Goal: Transaction & Acquisition: Book appointment/travel/reservation

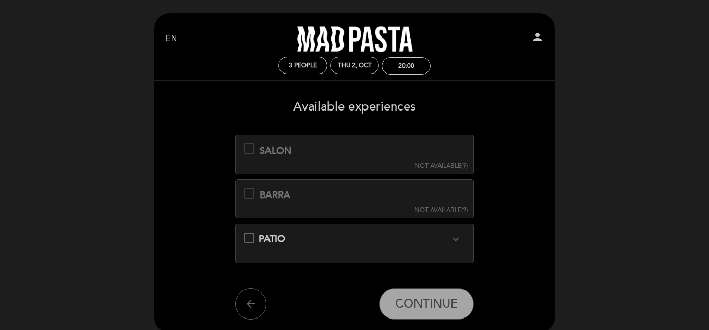
click at [247, 148] on div at bounding box center [249, 148] width 10 height 10
click at [251, 196] on div at bounding box center [249, 193] width 10 height 10
click at [457, 236] on icon "expand_more" at bounding box center [455, 239] width 13 height 13
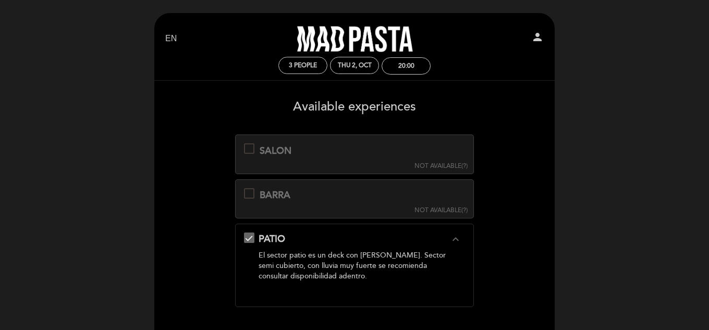
click at [457, 236] on icon "expand_less" at bounding box center [455, 239] width 13 height 13
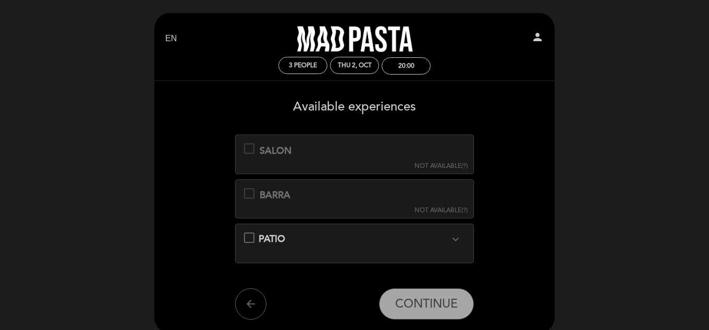
click at [249, 148] on div at bounding box center [249, 148] width 10 height 10
click at [409, 66] on div "20:00" at bounding box center [406, 66] width 16 height 8
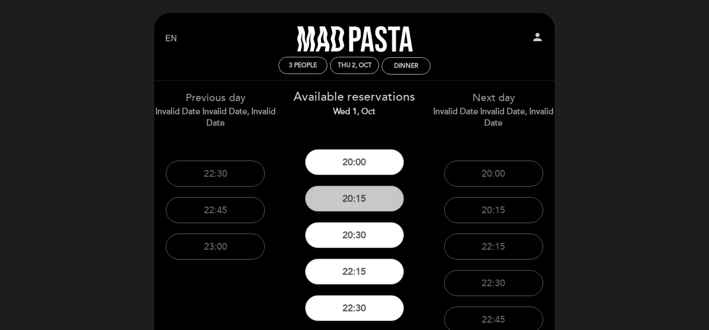
click at [358, 202] on button "20:15" at bounding box center [354, 199] width 99 height 26
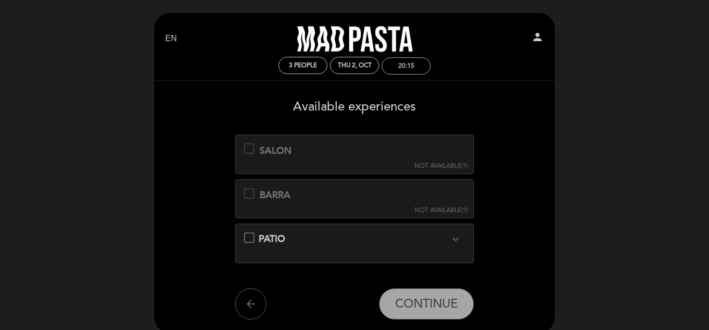
click at [409, 69] on div "20:15" at bounding box center [406, 66] width 16 height 8
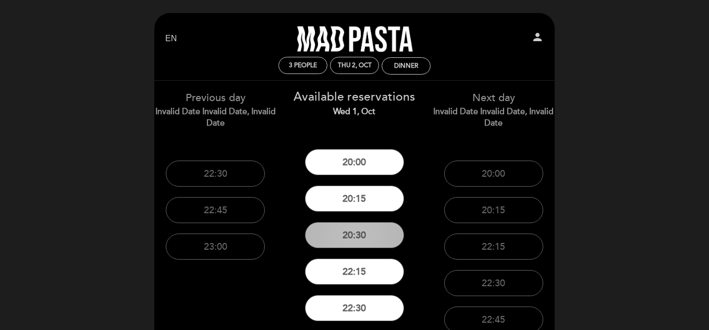
click at [354, 237] on button "20:30" at bounding box center [354, 235] width 99 height 26
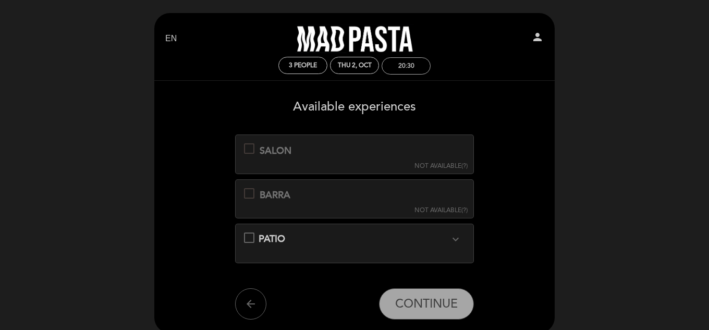
click at [407, 68] on div "20:30" at bounding box center [406, 66] width 16 height 8
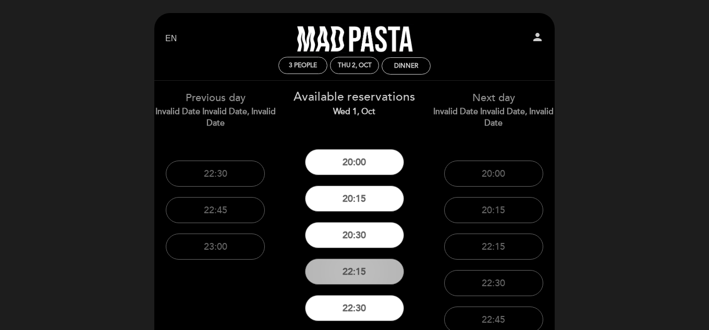
click at [349, 275] on button "22:15" at bounding box center [354, 272] width 99 height 26
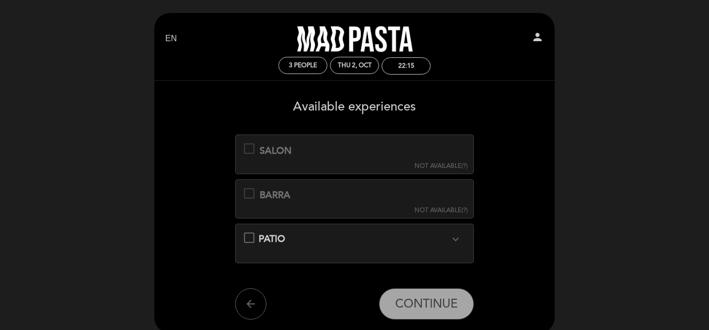
click at [335, 193] on div "BARRA This experience is not available for your selected date. NOT AVAILABLE (?)" at bounding box center [354, 198] width 239 height 39
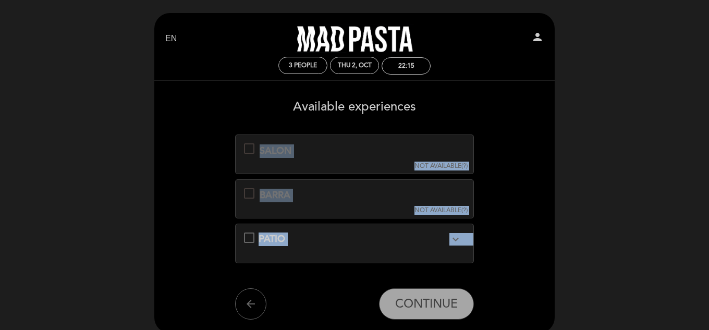
drag, startPoint x: 708, startPoint y: 103, endPoint x: 711, endPoint y: 142, distance: 39.7
click at [709, 142] on html "EN ES PT [GEOGRAPHIC_DATA] person 3 people Thu 2, Oct 22:15 Welcome Welcome, [P…" at bounding box center [354, 209] width 709 height 418
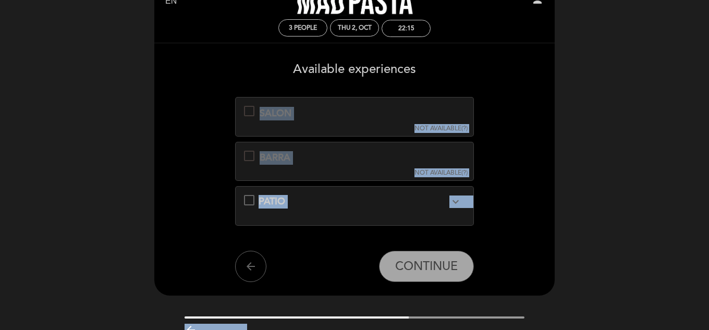
scroll to position [25, 0]
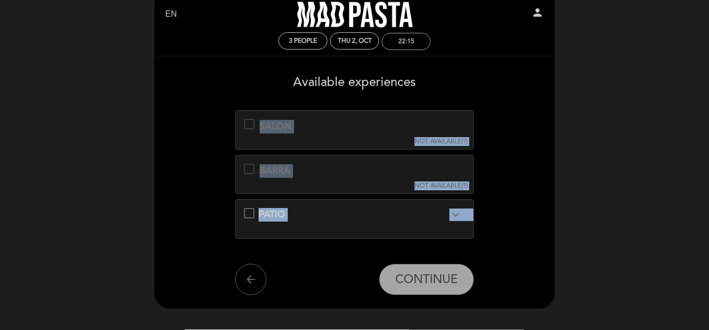
click at [407, 45] on div "22:15" at bounding box center [406, 41] width 48 height 16
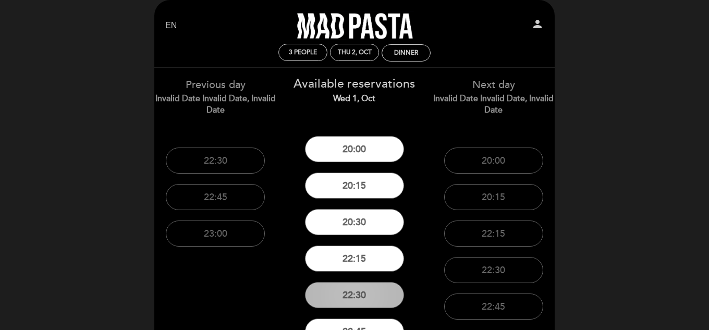
click at [357, 292] on button "22:30" at bounding box center [354, 295] width 99 height 26
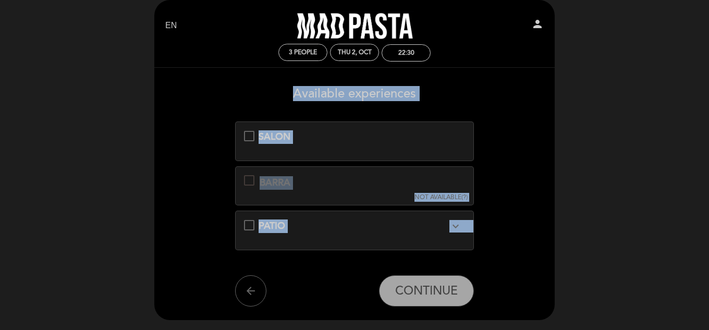
scroll to position [0, 0]
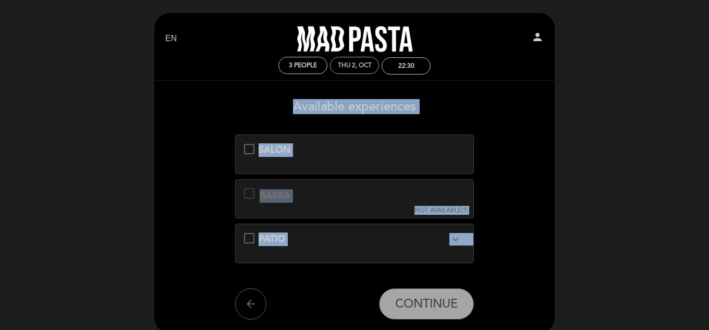
click at [357, 66] on div "Thu 2, Oct" at bounding box center [355, 66] width 34 height 8
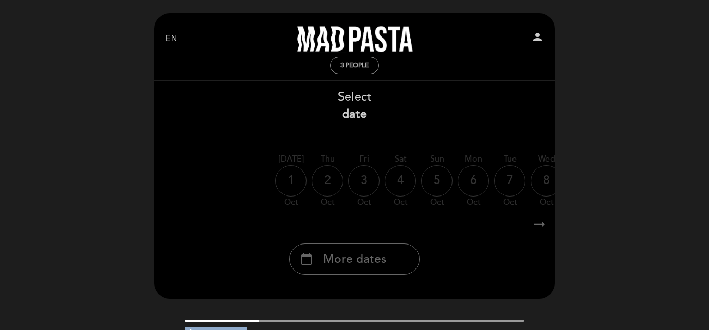
click at [353, 65] on span "3 people" at bounding box center [354, 66] width 28 height 8
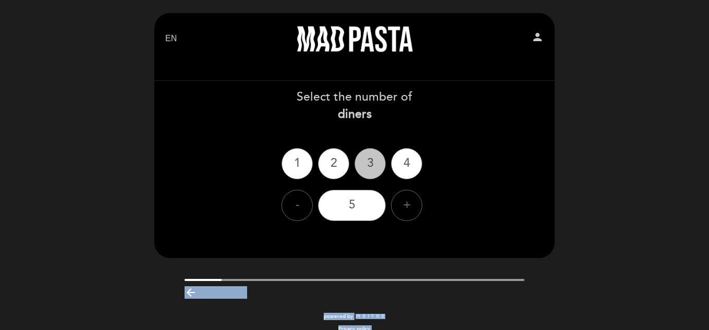
click at [369, 164] on div "3" at bounding box center [370, 163] width 31 height 31
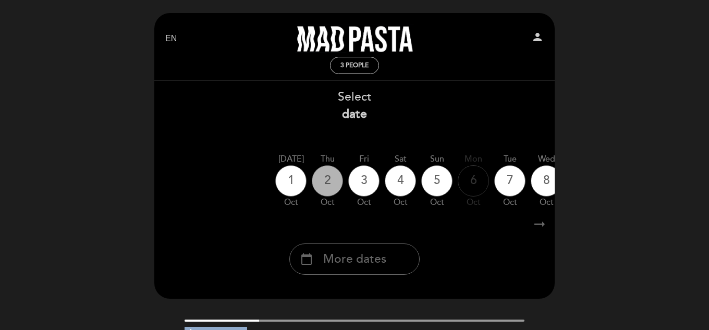
click at [330, 175] on div "2" at bounding box center [327, 180] width 31 height 31
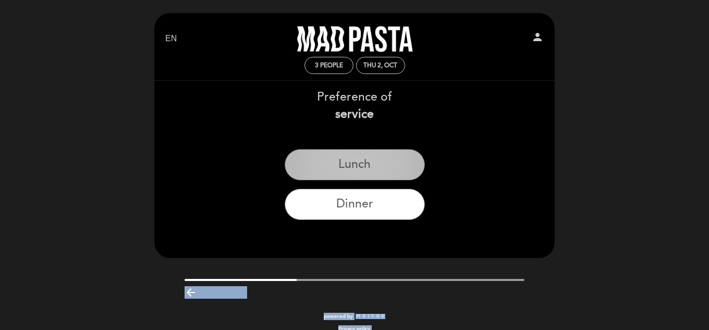
click at [363, 167] on button "Lunch" at bounding box center [355, 164] width 140 height 31
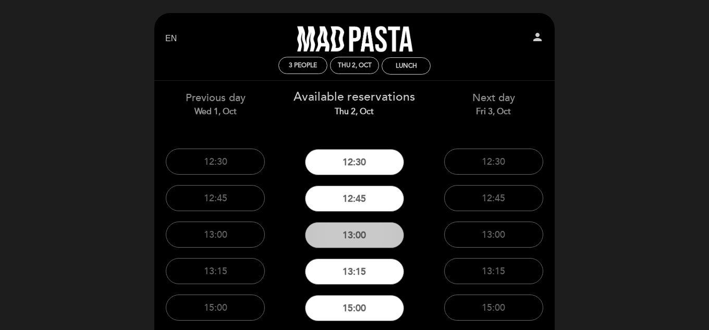
click at [355, 236] on button "13:00" at bounding box center [354, 235] width 99 height 26
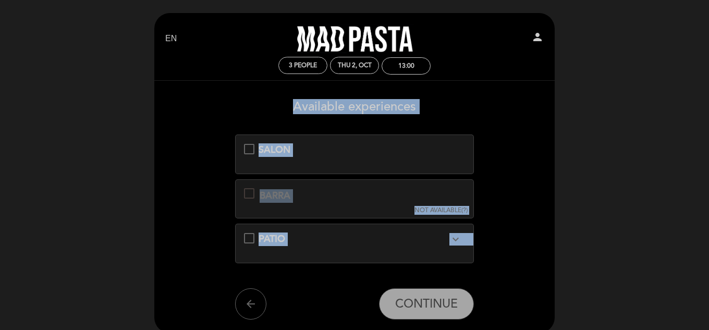
click at [275, 149] on span "SALON" at bounding box center [275, 149] width 32 height 11
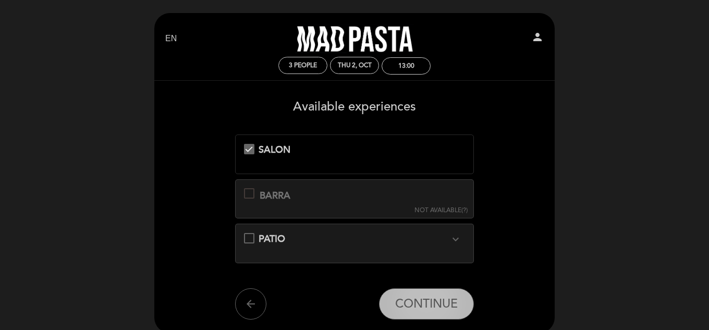
click at [421, 301] on span "CONTINUE" at bounding box center [426, 304] width 63 height 15
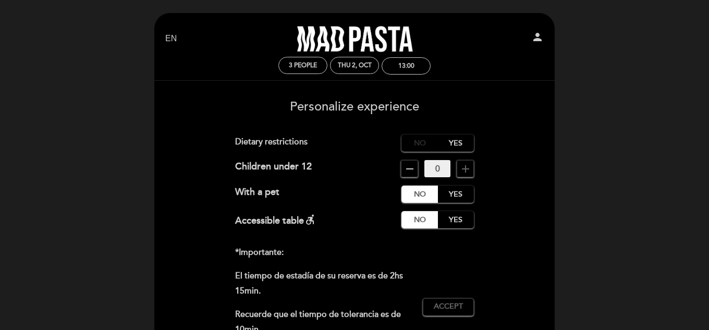
click at [422, 143] on label "No" at bounding box center [419, 143] width 36 height 17
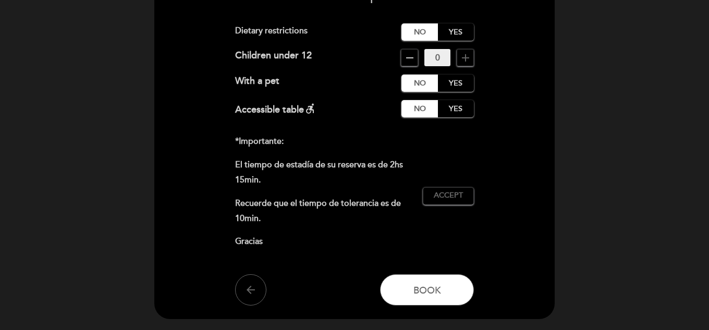
scroll to position [118, 0]
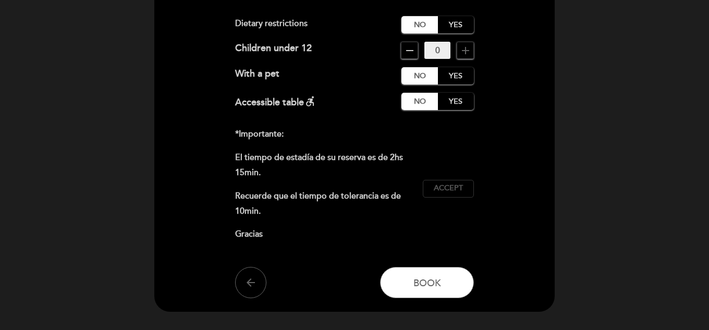
click at [447, 191] on span "Accept" at bounding box center [448, 188] width 29 height 11
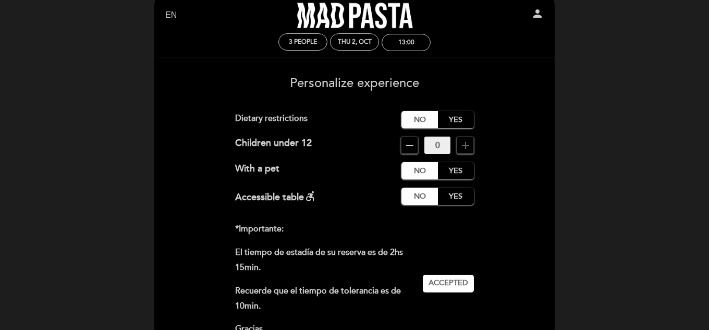
scroll to position [0, 0]
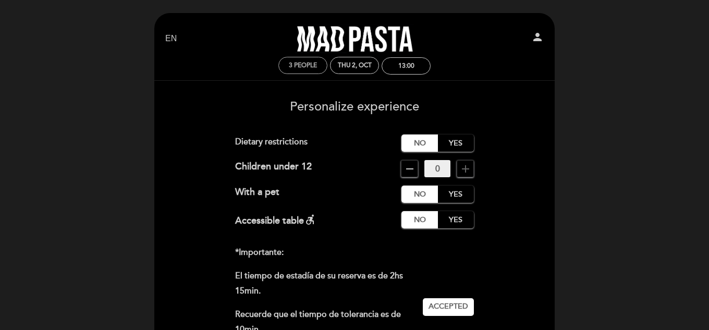
click at [306, 59] on div "3 people" at bounding box center [303, 65] width 48 height 16
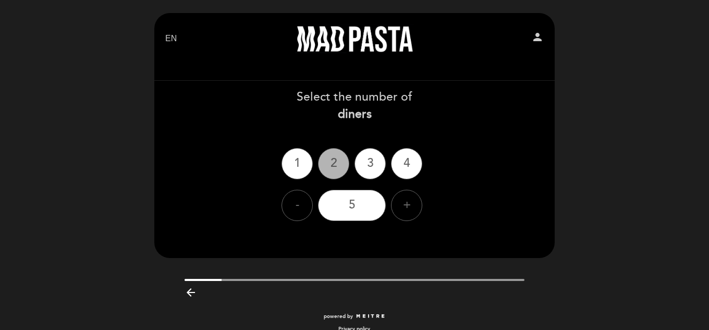
click at [331, 166] on div "2" at bounding box center [333, 163] width 31 height 31
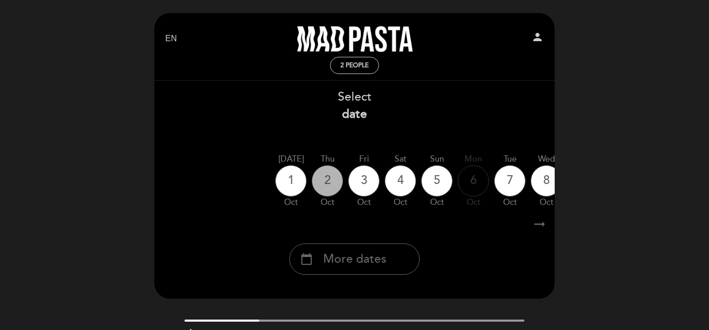
click at [326, 179] on div "2" at bounding box center [327, 180] width 31 height 31
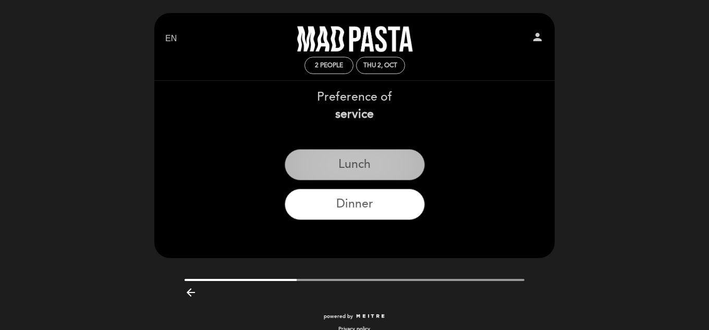
click at [353, 172] on button "Lunch" at bounding box center [355, 164] width 140 height 31
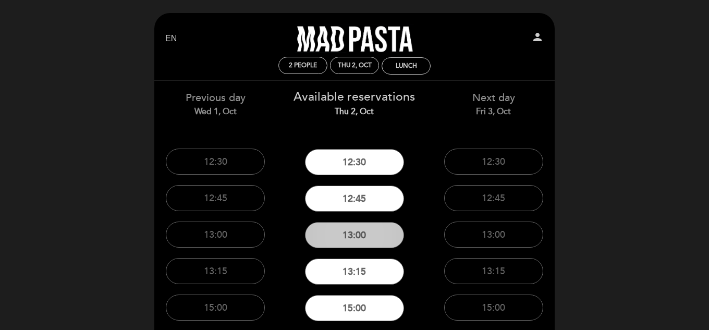
click at [355, 234] on button "13:00" at bounding box center [354, 235] width 99 height 26
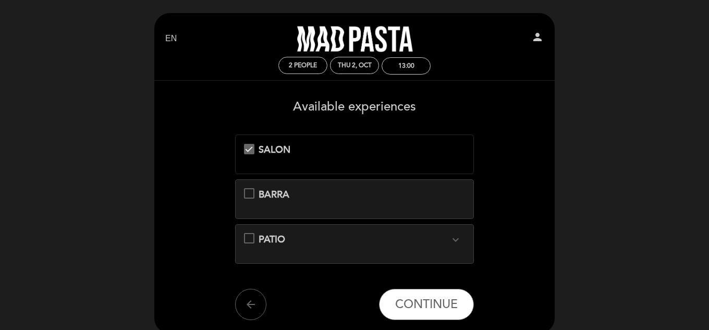
click at [266, 151] on span "SALON" at bounding box center [275, 149] width 32 height 11
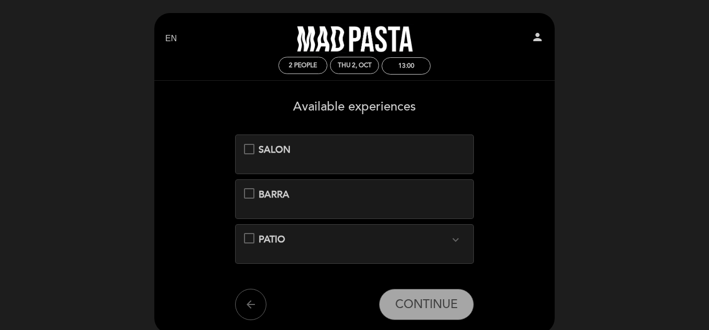
click at [253, 150] on div "SALON" at bounding box center [355, 150] width 222 height 14
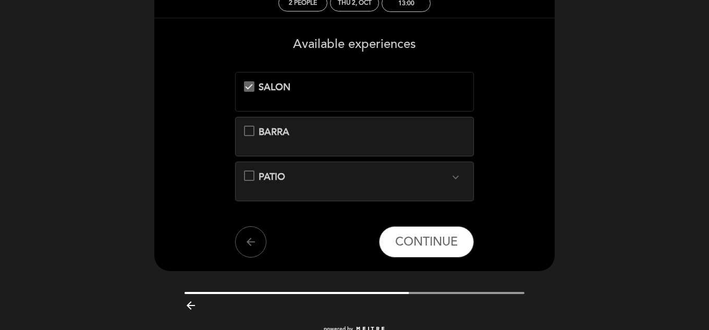
scroll to position [69, 0]
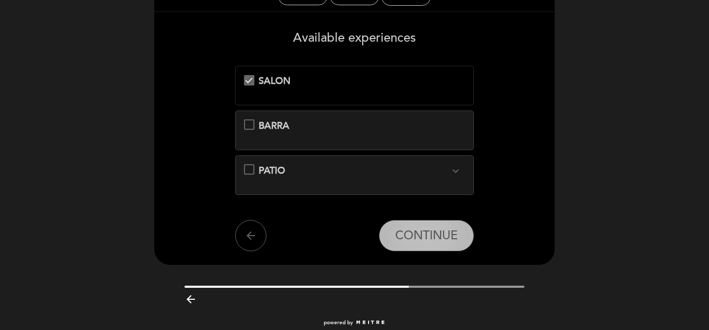
click at [419, 241] on span "CONTINUE" at bounding box center [426, 235] width 63 height 15
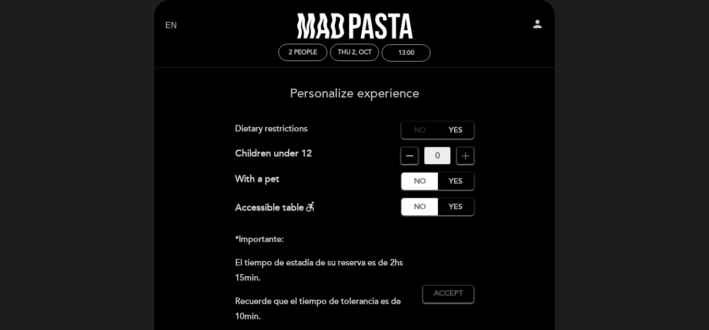
click at [415, 131] on label "No" at bounding box center [419, 129] width 36 height 17
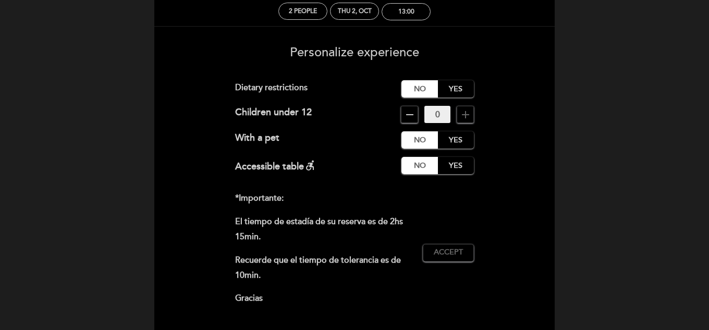
scroll to position [83, 0]
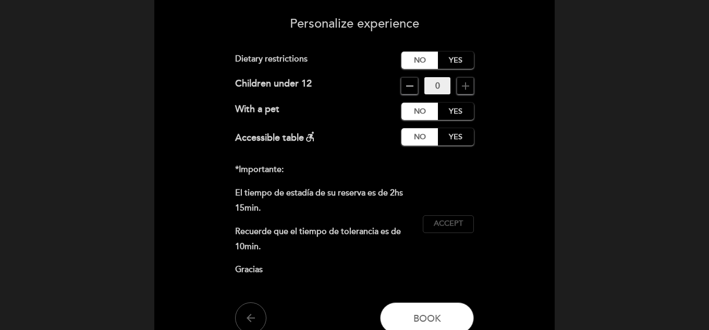
click at [444, 226] on span "Accept" at bounding box center [448, 223] width 29 height 11
click at [557, 235] on div "EN ES PT [GEOGRAPHIC_DATA] person 2 people Thu 2, Oct 13:00 Welcome Welcome, [P…" at bounding box center [355, 181] width 416 height 503
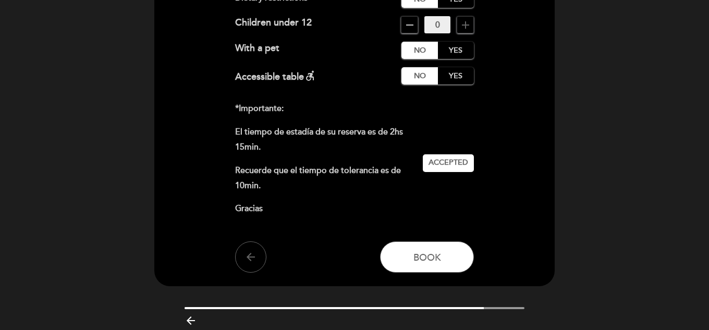
scroll to position [186, 0]
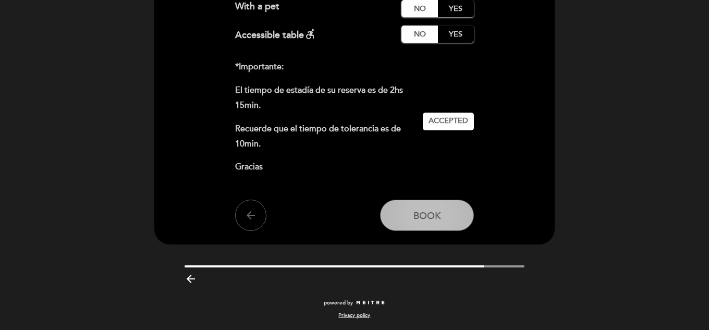
click at [407, 220] on button "Book" at bounding box center [427, 215] width 94 height 31
